Goal: Task Accomplishment & Management: Use online tool/utility

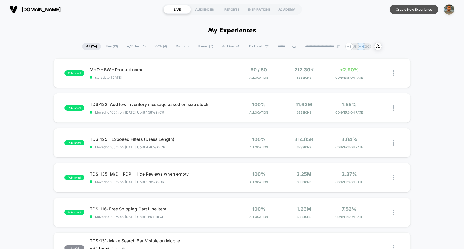
click at [415, 12] on button "Create New Experience" at bounding box center [413, 9] width 49 height 9
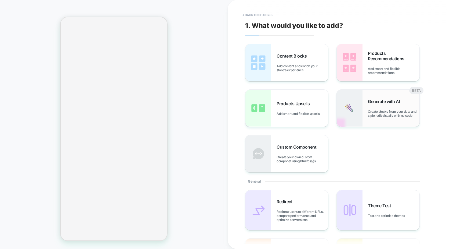
click at [362, 113] on div "Generate with AI Create blocks from your data and style, edit visually with no …" at bounding box center [377, 108] width 83 height 37
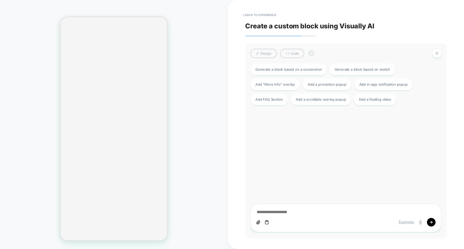
click at [306, 214] on textarea at bounding box center [345, 213] width 179 height 6
click at [253, 14] on button "< Back to experience" at bounding box center [259, 15] width 39 height 9
click at [273, 46] on button "Yes" at bounding box center [273, 47] width 27 height 8
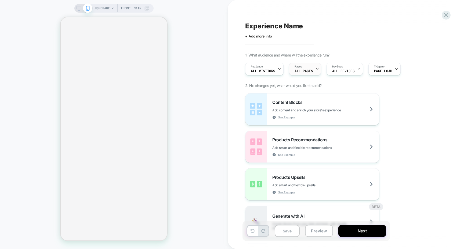
click at [304, 75] on div "Pages ALL PAGES" at bounding box center [305, 69] width 32 height 13
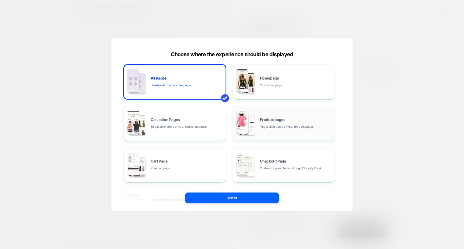
click at [269, 114] on div "Product pages Target all or some of your product pages" at bounding box center [284, 124] width 97 height 30
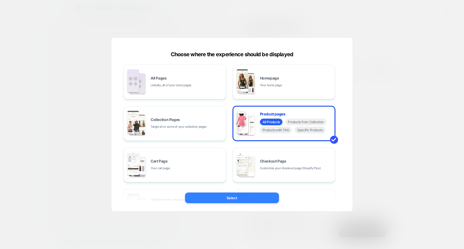
click at [221, 203] on button "Select" at bounding box center [232, 198] width 94 height 11
